Goal: Check status: Check status

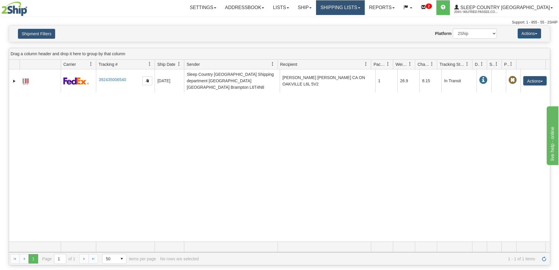
click at [364, 10] on link "Shipping lists" at bounding box center [340, 7] width 48 height 15
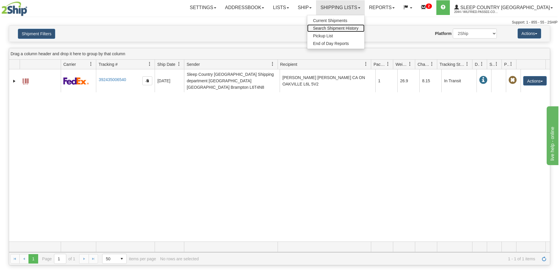
click at [359, 29] on span "Search Shipment History" at bounding box center [335, 28] width 45 height 5
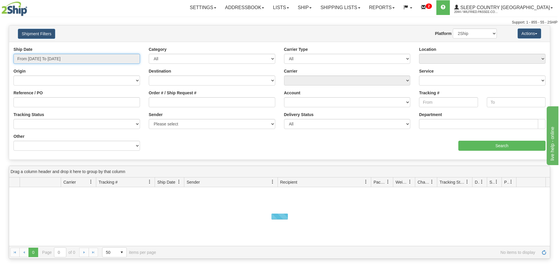
click at [64, 59] on input "From [DATE] To [DATE]" at bounding box center [76, 59] width 126 height 10
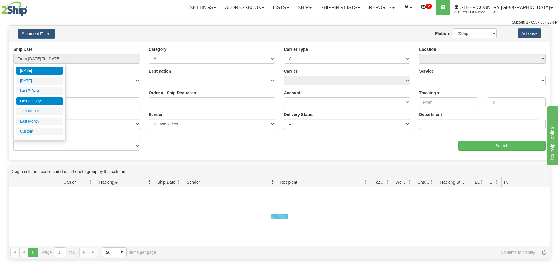
click at [45, 103] on li "Last 30 Days" at bounding box center [39, 101] width 47 height 8
type input "From [DATE] To [DATE]"
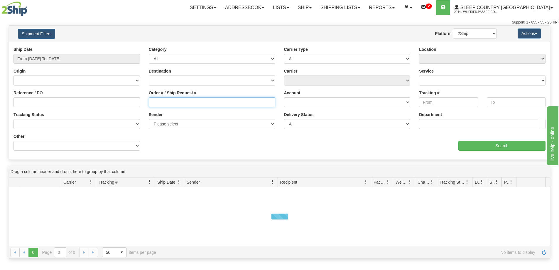
click at [202, 106] on input "Order # / Ship Request #" at bounding box center [212, 102] width 126 height 10
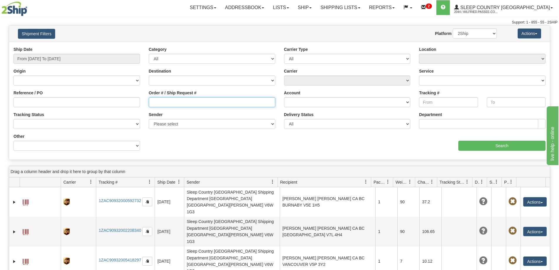
paste input "9000H841285"
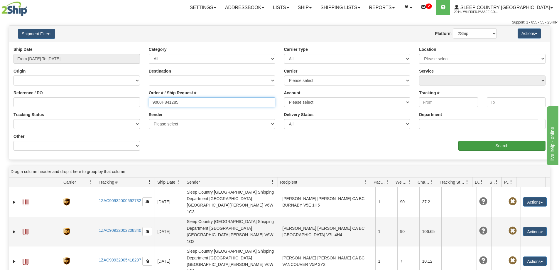
type input "9000H841285"
click at [476, 143] on input "Search" at bounding box center [501, 146] width 87 height 10
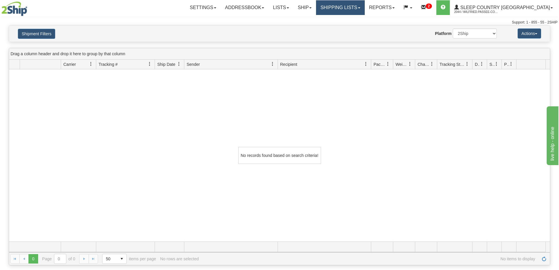
click at [358, 11] on link "Shipping lists" at bounding box center [340, 7] width 48 height 15
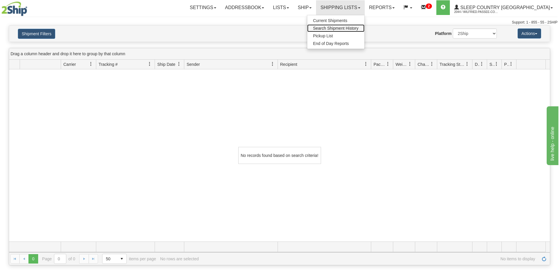
click at [359, 28] on span "Search Shipment History" at bounding box center [335, 28] width 45 height 5
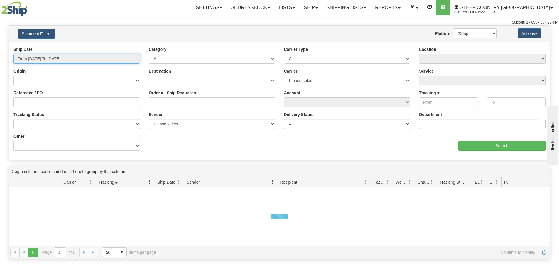
click at [21, 58] on input "From [DATE] To [DATE]" at bounding box center [76, 59] width 126 height 10
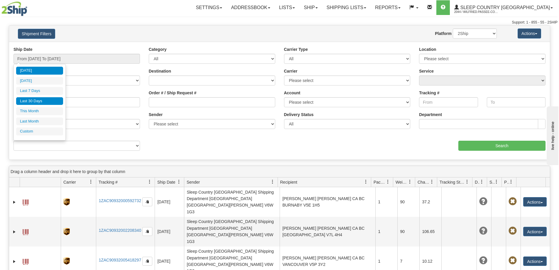
click at [24, 102] on li "Last 30 Days" at bounding box center [39, 101] width 47 height 8
type input "From [DATE] To [DATE]"
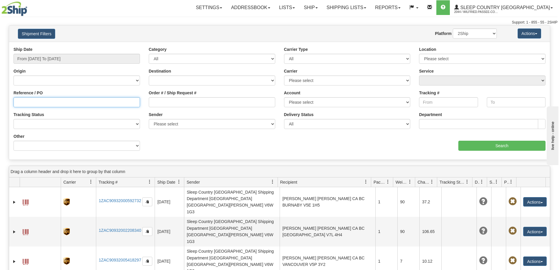
click at [81, 102] on input "Reference / PO" at bounding box center [76, 102] width 126 height 10
paste input "9000H841285"
type input "9000H841285"
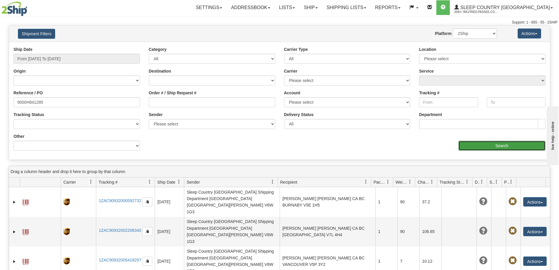
click at [495, 146] on input "Search" at bounding box center [501, 146] width 87 height 10
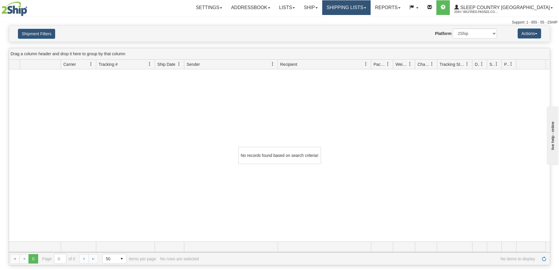
click at [371, 7] on link "Shipping lists" at bounding box center [346, 7] width 48 height 15
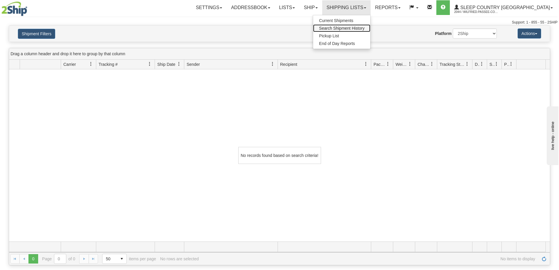
click at [370, 31] on link "Search Shipment History" at bounding box center [341, 28] width 57 height 8
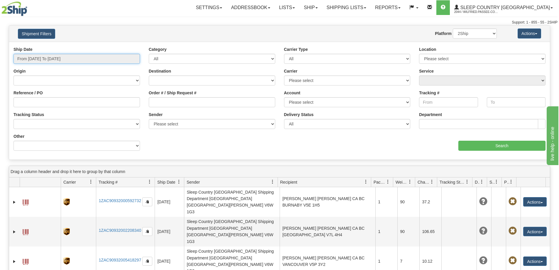
click at [66, 60] on input "From [DATE] To [DATE]" at bounding box center [76, 59] width 126 height 10
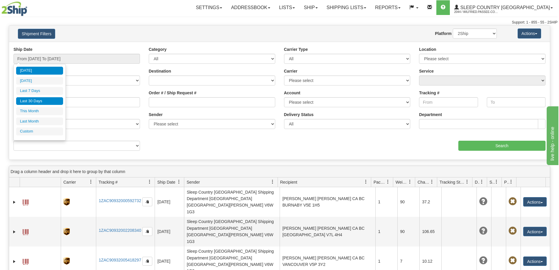
click at [47, 102] on li "Last 30 Days" at bounding box center [39, 101] width 47 height 8
type input "From [DATE] To [DATE]"
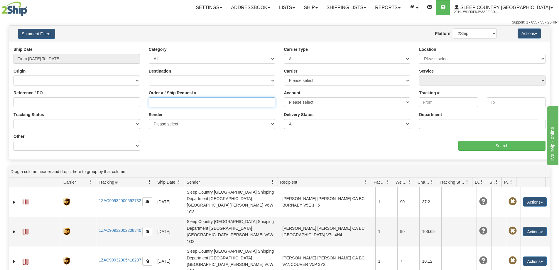
click at [178, 99] on input "Order # / Ship Request #" at bounding box center [212, 102] width 126 height 10
paste input "9000H841285"
type input "9000H841285"
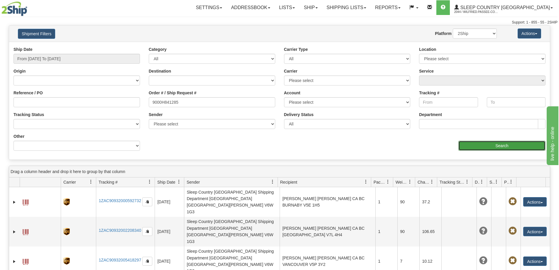
click at [513, 147] on input "Search" at bounding box center [501, 146] width 87 height 10
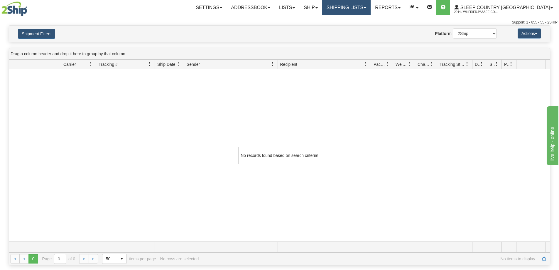
click at [364, 9] on link "Shipping lists" at bounding box center [346, 7] width 48 height 15
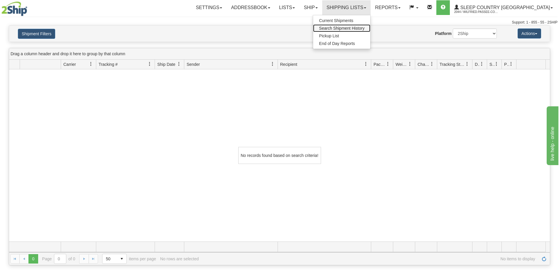
click at [364, 28] on span "Search Shipment History" at bounding box center [341, 28] width 45 height 5
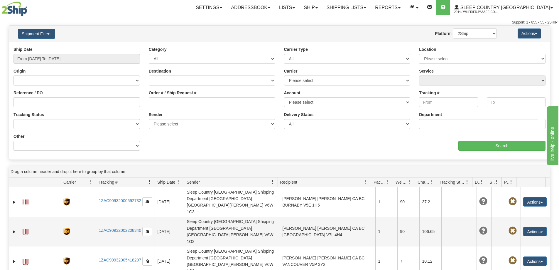
click at [223, 32] on div "Website Agent Nothing selected Client User Platform 2Ship Imported" at bounding box center [301, 33] width 399 height 10
click at [333, 142] on div "aaa Search" at bounding box center [415, 141] width 271 height 17
click at [361, 6] on link "Shipping lists" at bounding box center [346, 7] width 48 height 15
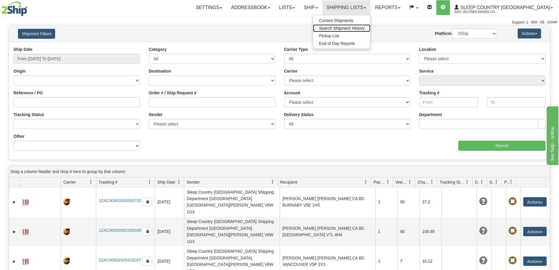
click at [358, 27] on span "Search Shipment History" at bounding box center [341, 28] width 45 height 5
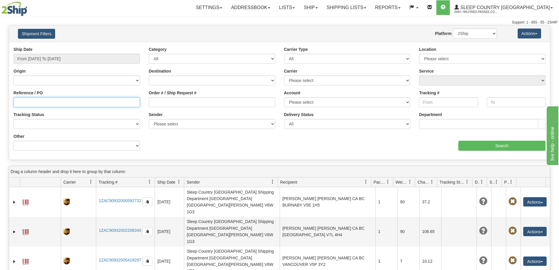
click at [40, 107] on input "Reference / PO" at bounding box center [76, 102] width 126 height 10
click at [49, 104] on input "Reference / PO" at bounding box center [76, 102] width 126 height 10
type input "1044771"
click at [56, 58] on input "From [DATE] To [DATE]" at bounding box center [76, 59] width 126 height 10
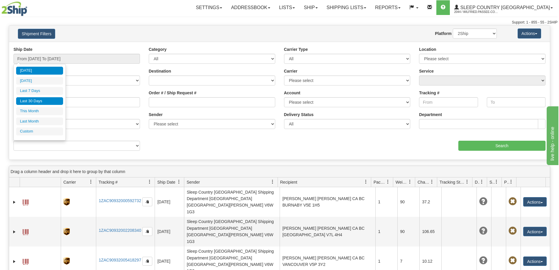
drag, startPoint x: 54, startPoint y: 100, endPoint x: 159, endPoint y: 104, distance: 105.4
click at [54, 100] on li "Last 30 Days" at bounding box center [39, 101] width 47 height 8
type input "From [DATE] To [DATE]"
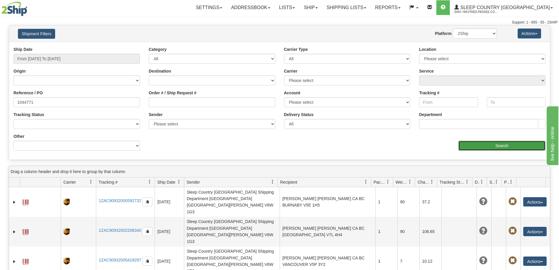
click at [503, 147] on input "Search" at bounding box center [501, 146] width 87 height 10
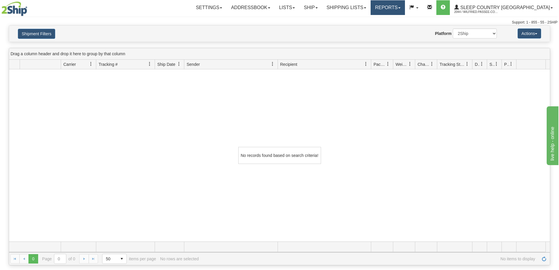
drag, startPoint x: 368, startPoint y: 137, endPoint x: 409, endPoint y: 11, distance: 132.2
click at [369, 136] on div "No records found based on search criteria!" at bounding box center [279, 155] width 541 height 172
